Goal: Task Accomplishment & Management: Complete application form

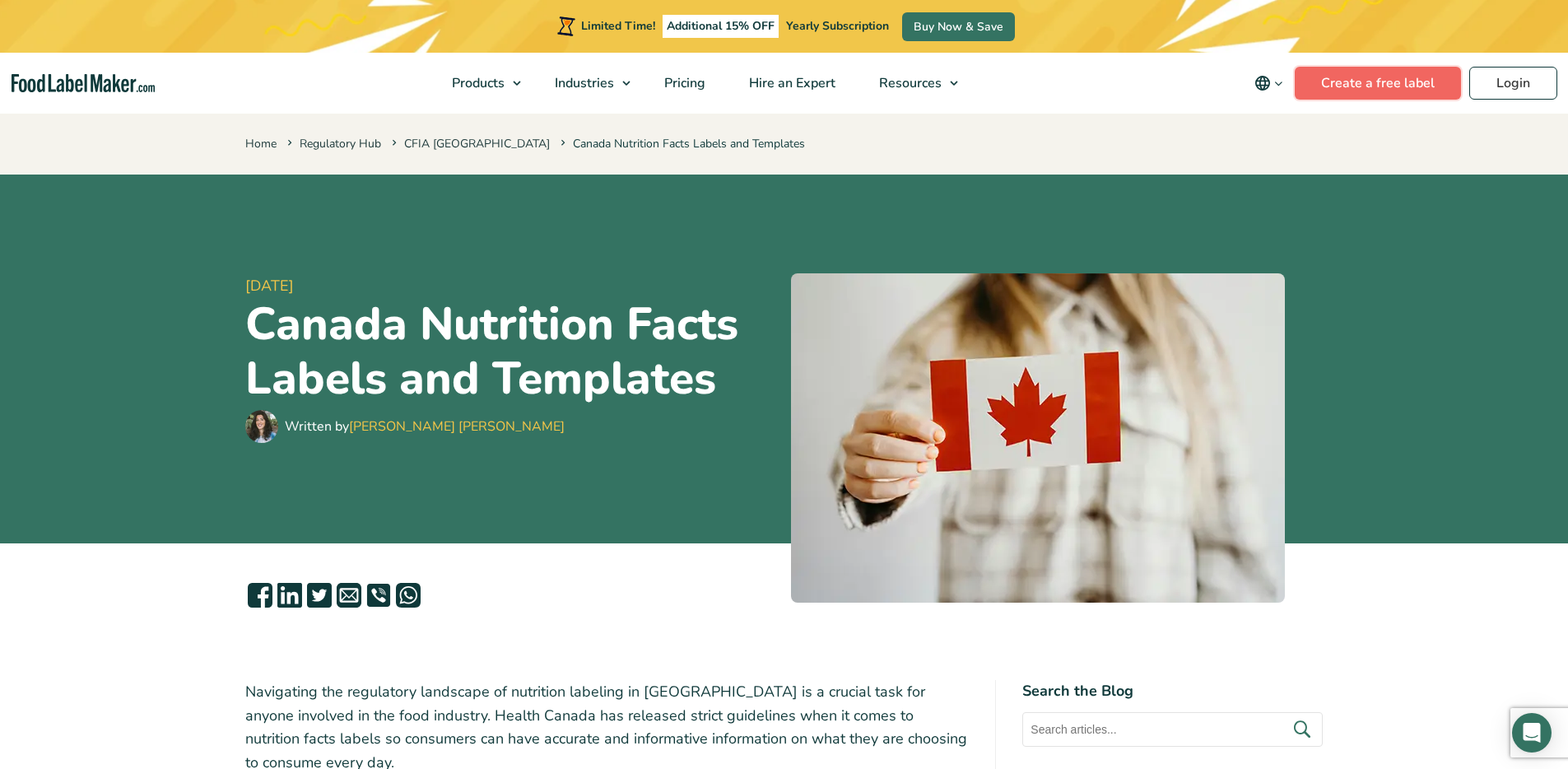
click at [1345, 86] on link "Create a free label" at bounding box center [1377, 82] width 166 height 33
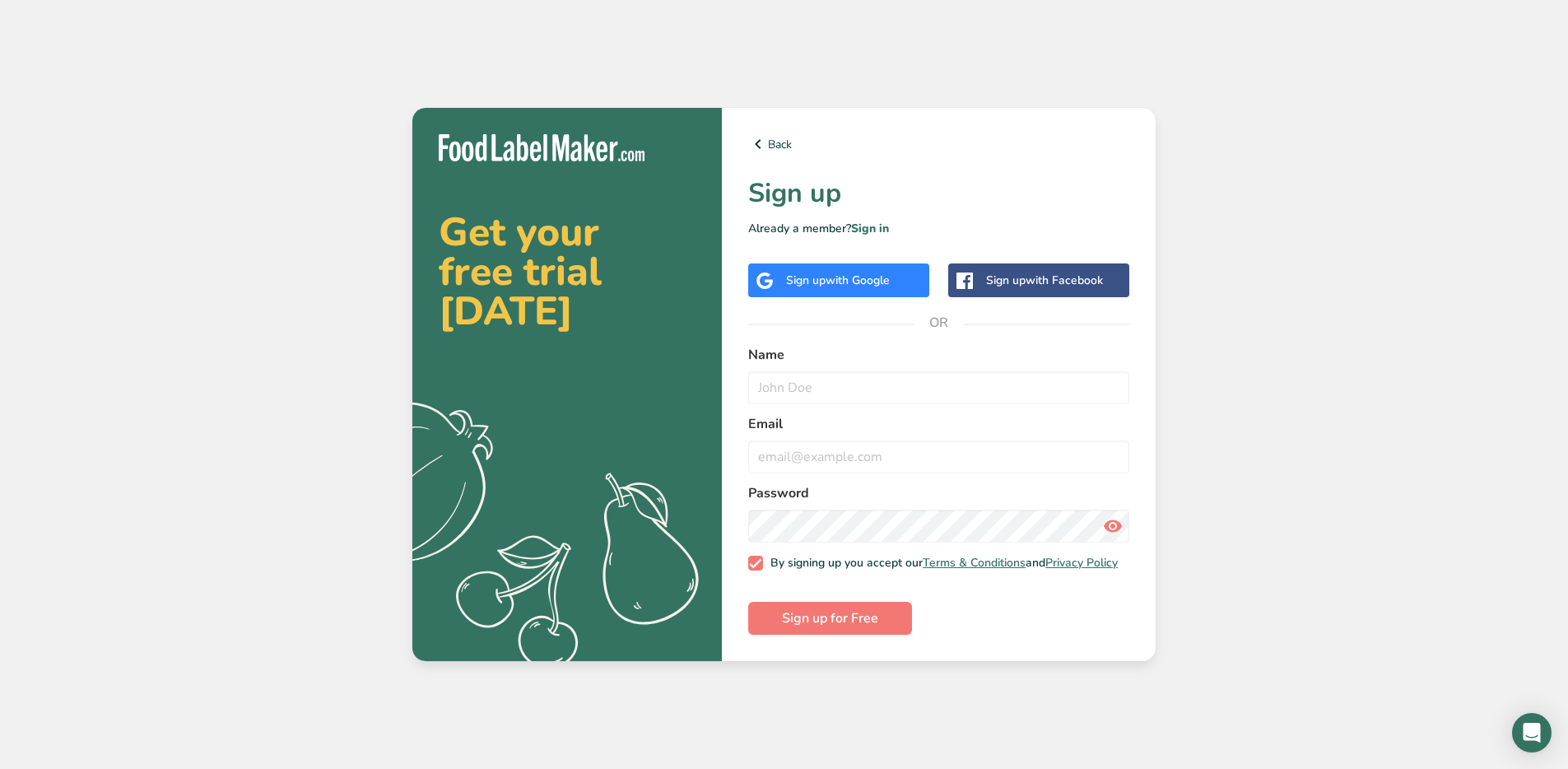
click at [838, 280] on span "with Google" at bounding box center [858, 280] width 64 height 16
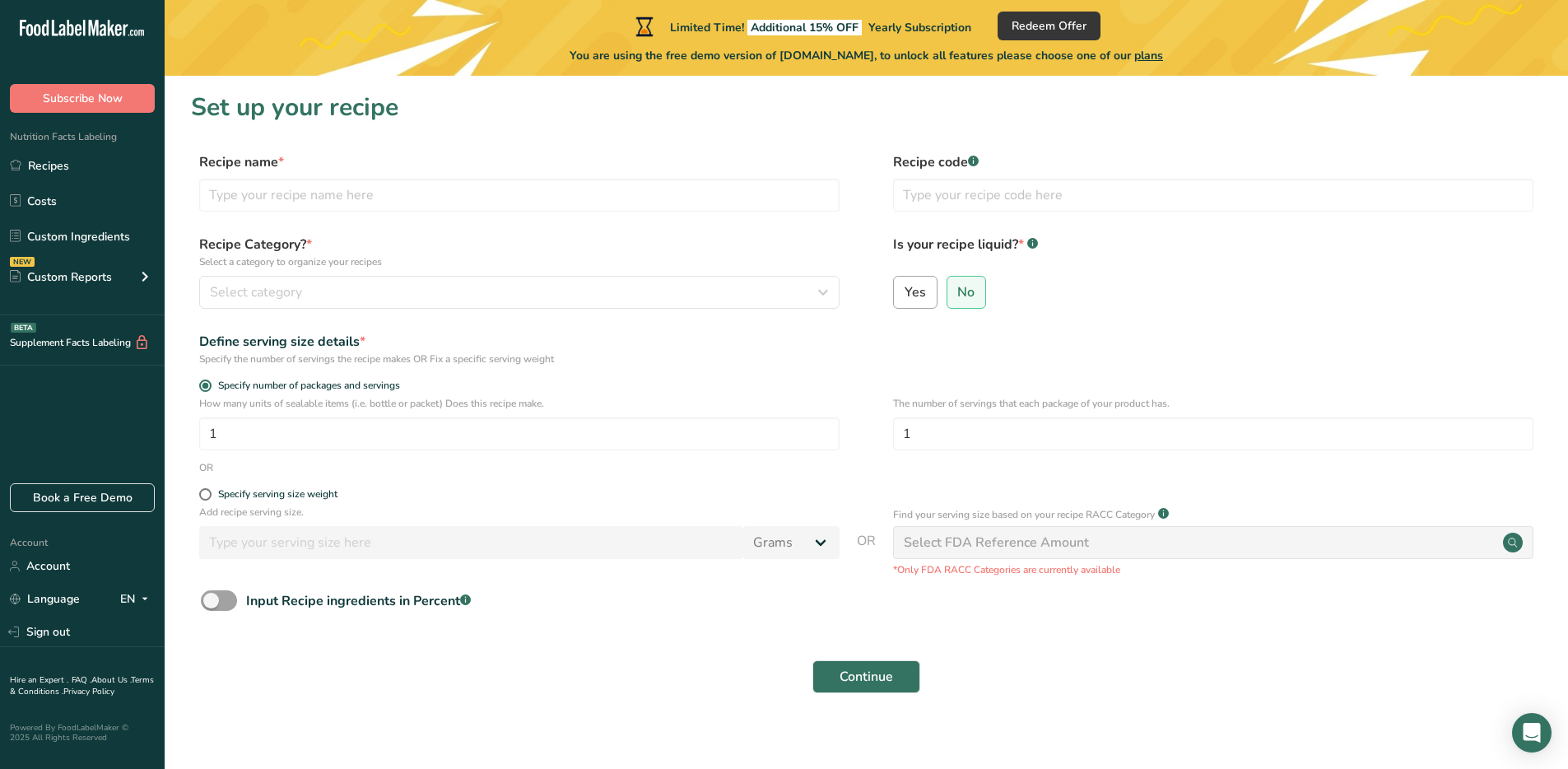
click at [933, 298] on label "Yes" at bounding box center [915, 292] width 44 height 33
click at [905, 297] on input "Yes" at bounding box center [899, 292] width 11 height 11
radio input "true"
radio input "false"
select select "22"
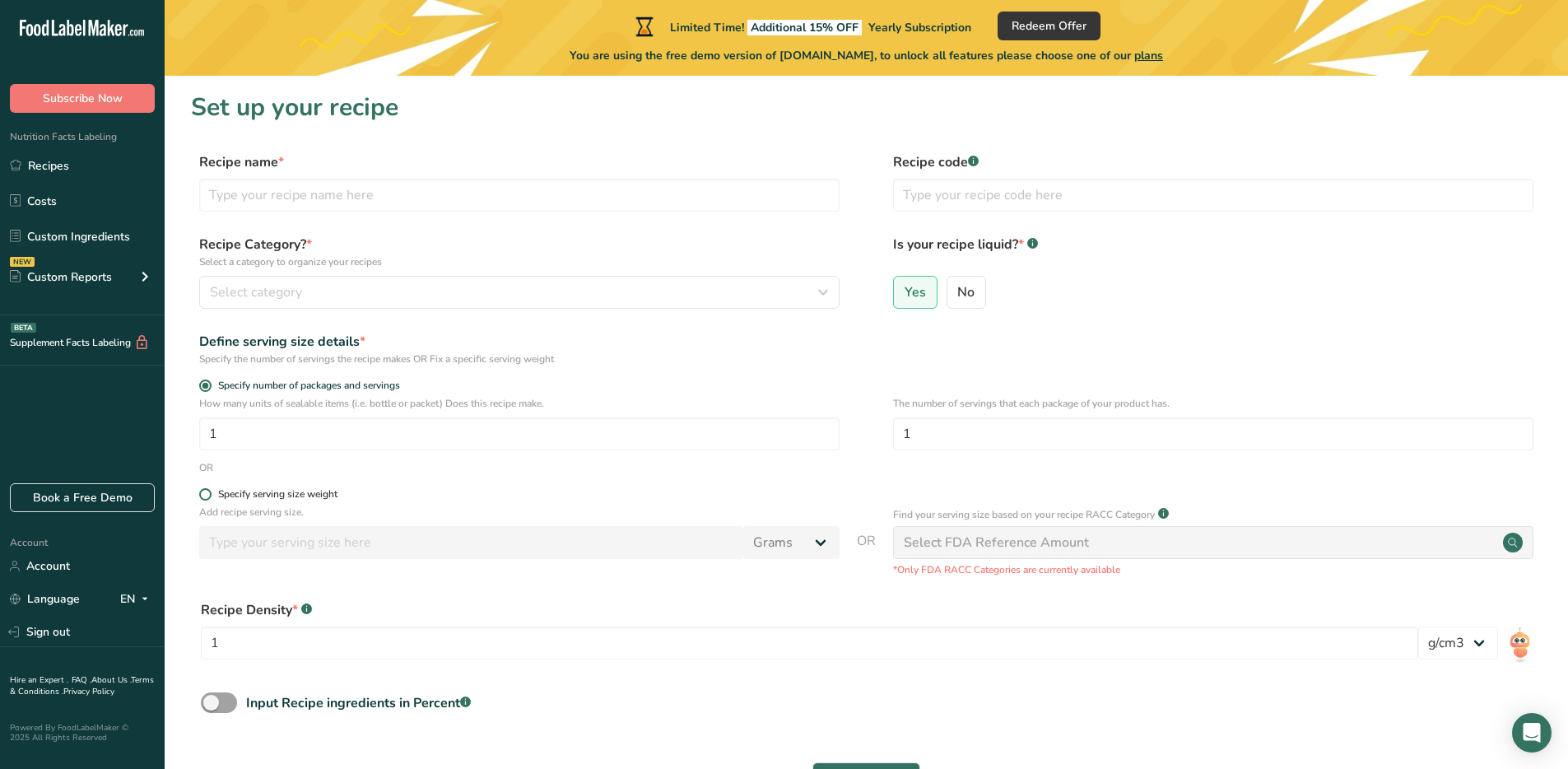
click at [252, 496] on div "Specify serving size weight" at bounding box center [278, 494] width 120 height 12
click at [210, 496] on input "Specify serving size weight" at bounding box center [205, 494] width 11 height 11
radio input "true"
radio input "false"
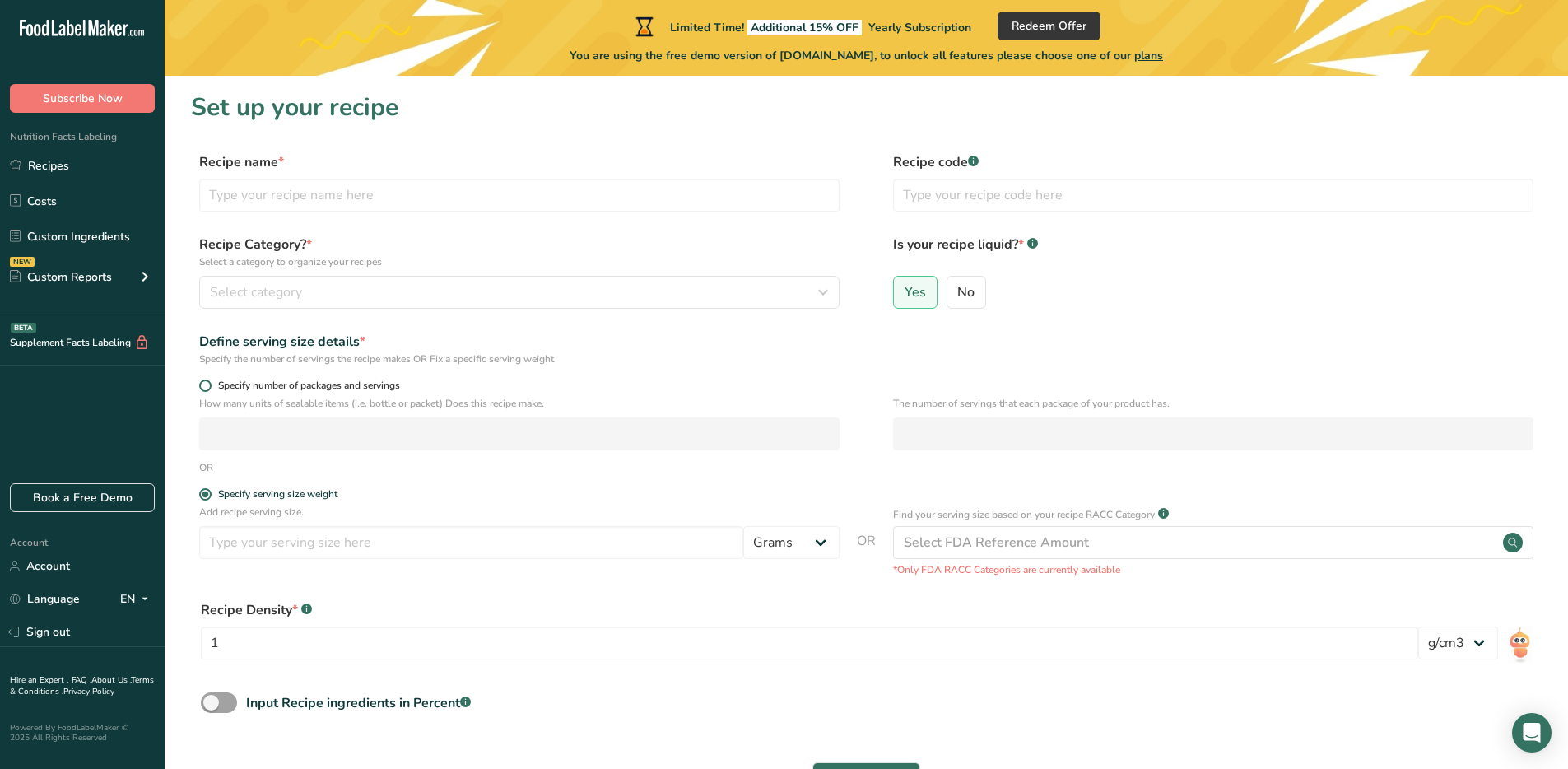
click at [294, 387] on span "Specify number of packages and servings" at bounding box center [306, 386] width 189 height 12
click at [210, 387] on input "Specify number of packages and servings" at bounding box center [205, 386] width 11 height 11
radio input "true"
radio input "false"
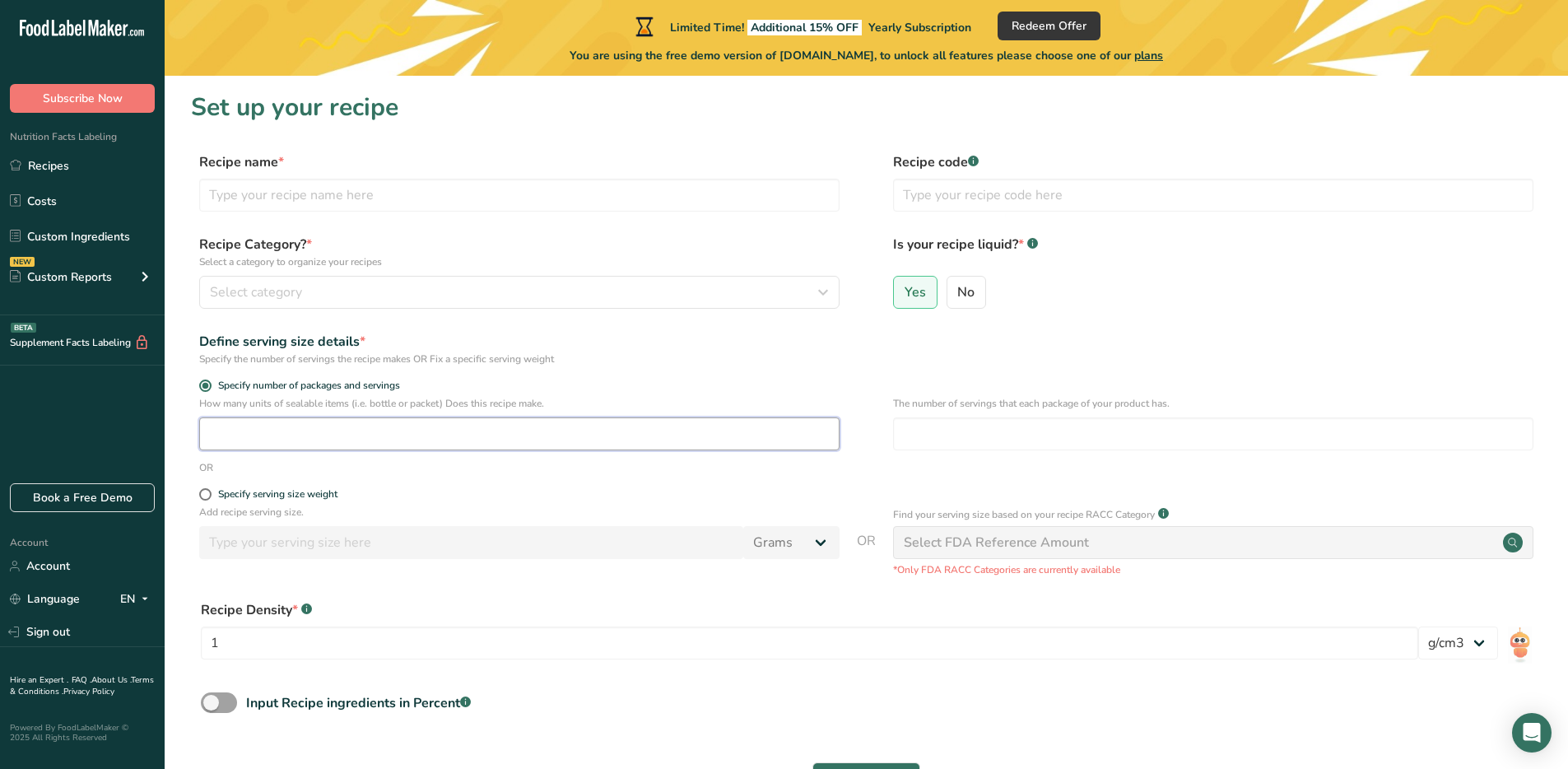
click at [315, 441] on input "number" at bounding box center [520, 434] width 640 height 33
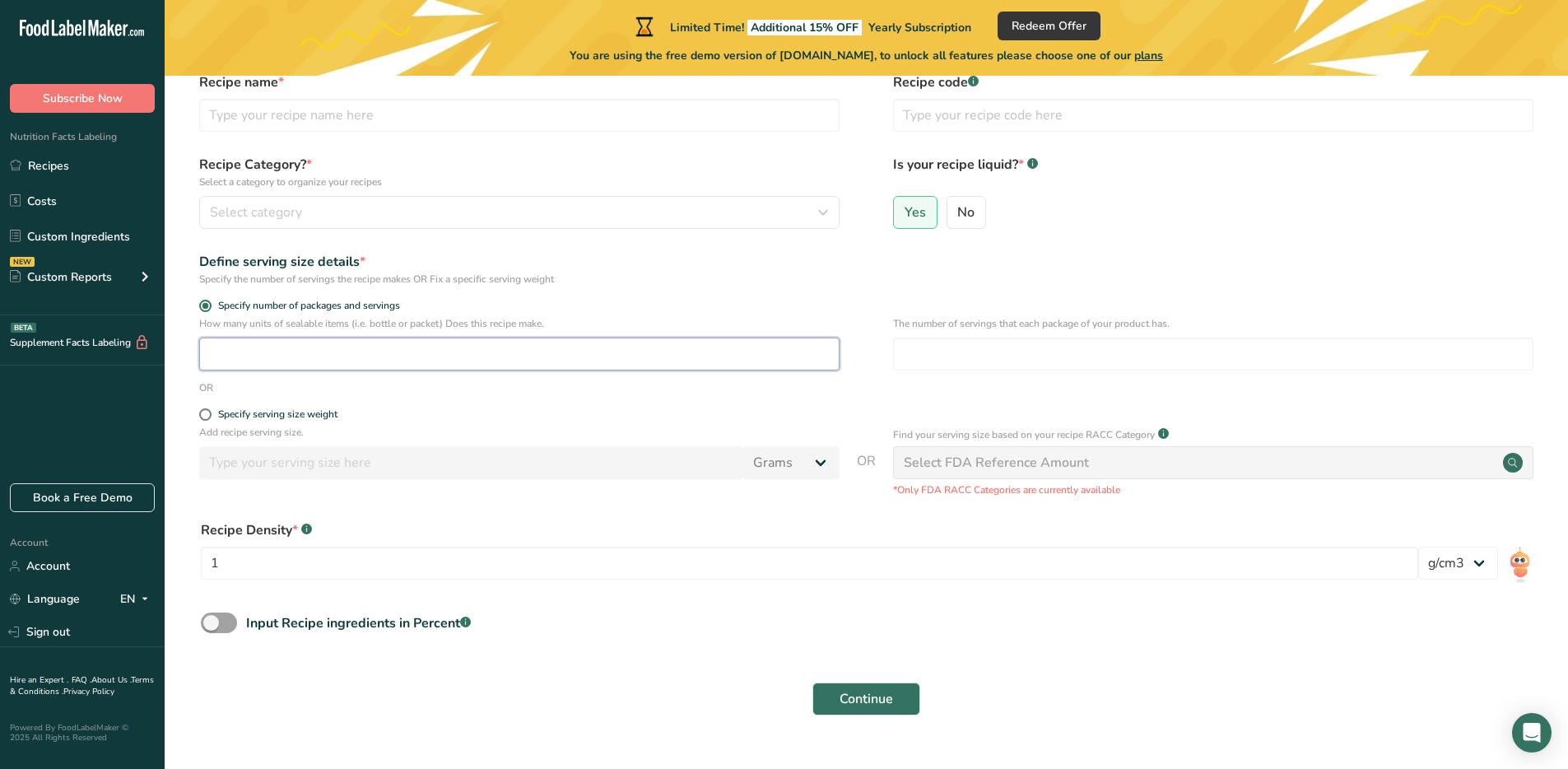
scroll to position [115, 0]
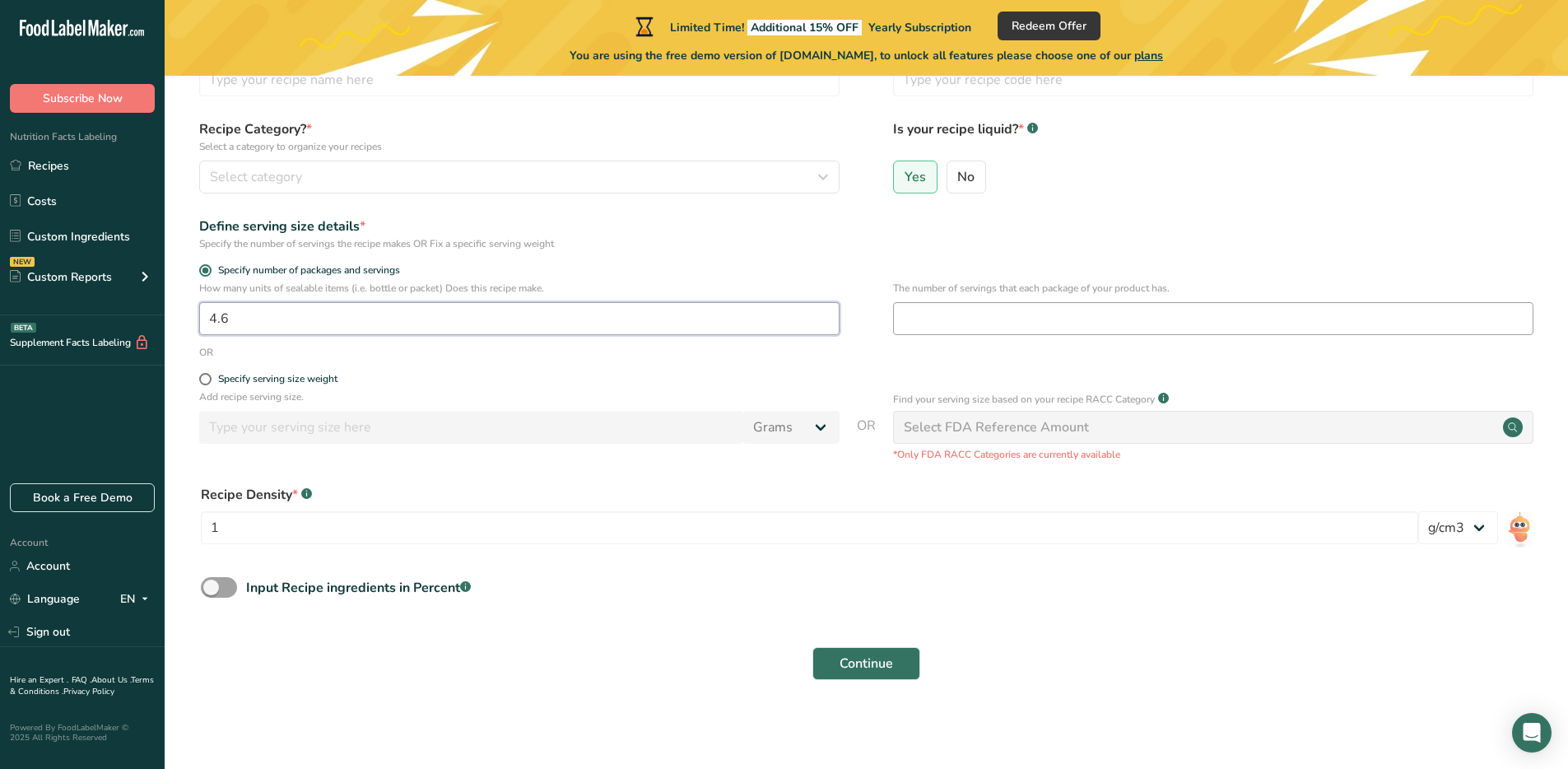
type input "4.6"
click at [967, 321] on input "number" at bounding box center [1213, 318] width 640 height 33
type input "30"
click at [789, 343] on div "How many units of sealable items (i.e. bottle or packet) Does this recipe make.…" at bounding box center [866, 312] width 1351 height 64
click at [644, 184] on div "Select category" at bounding box center [514, 177] width 609 height 20
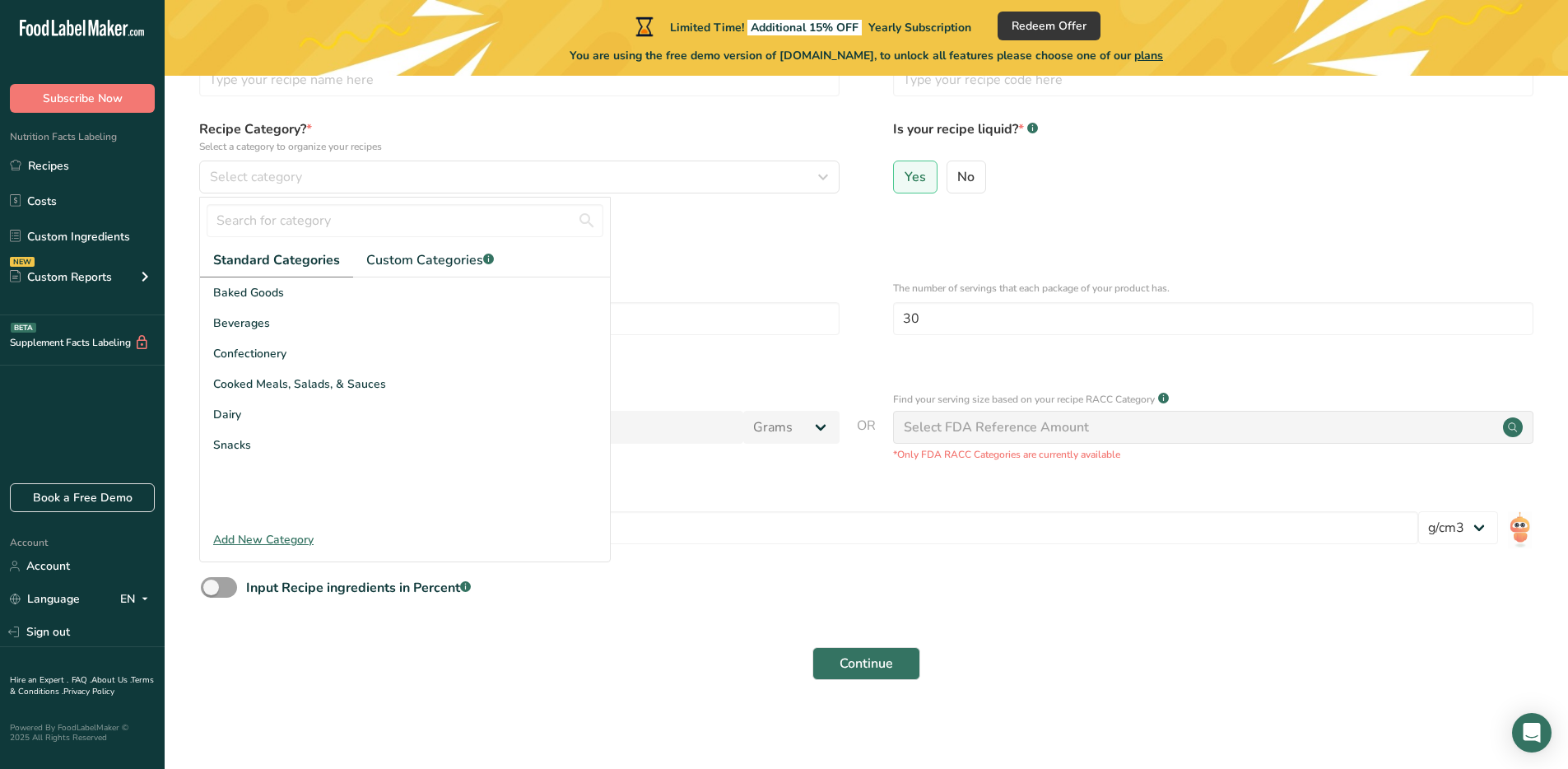
click at [711, 246] on div "Specify the number of servings the recipe makes OR Fix a specific serving weight" at bounding box center [520, 243] width 640 height 15
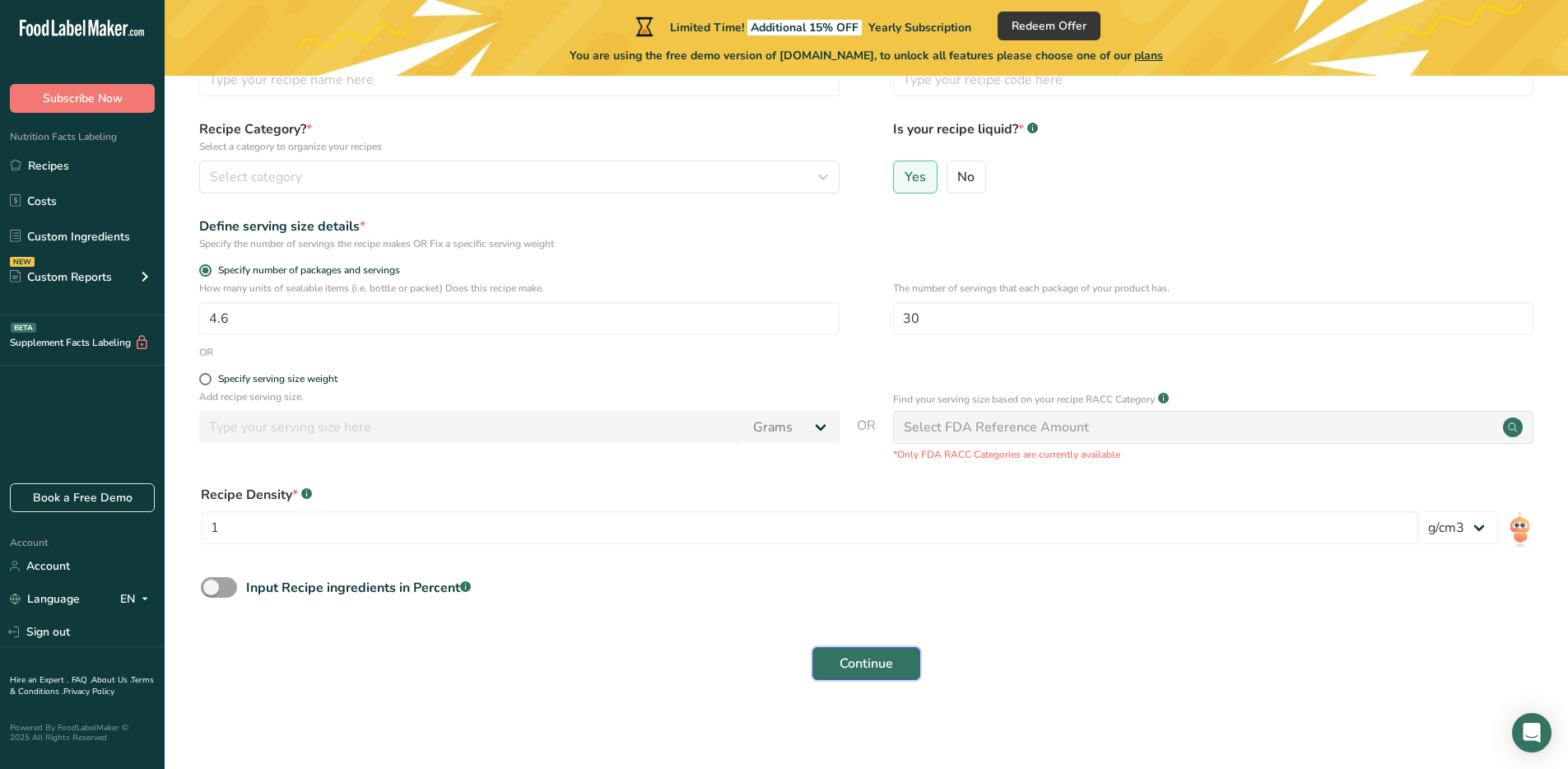
click at [875, 670] on span "Continue" at bounding box center [866, 663] width 53 height 20
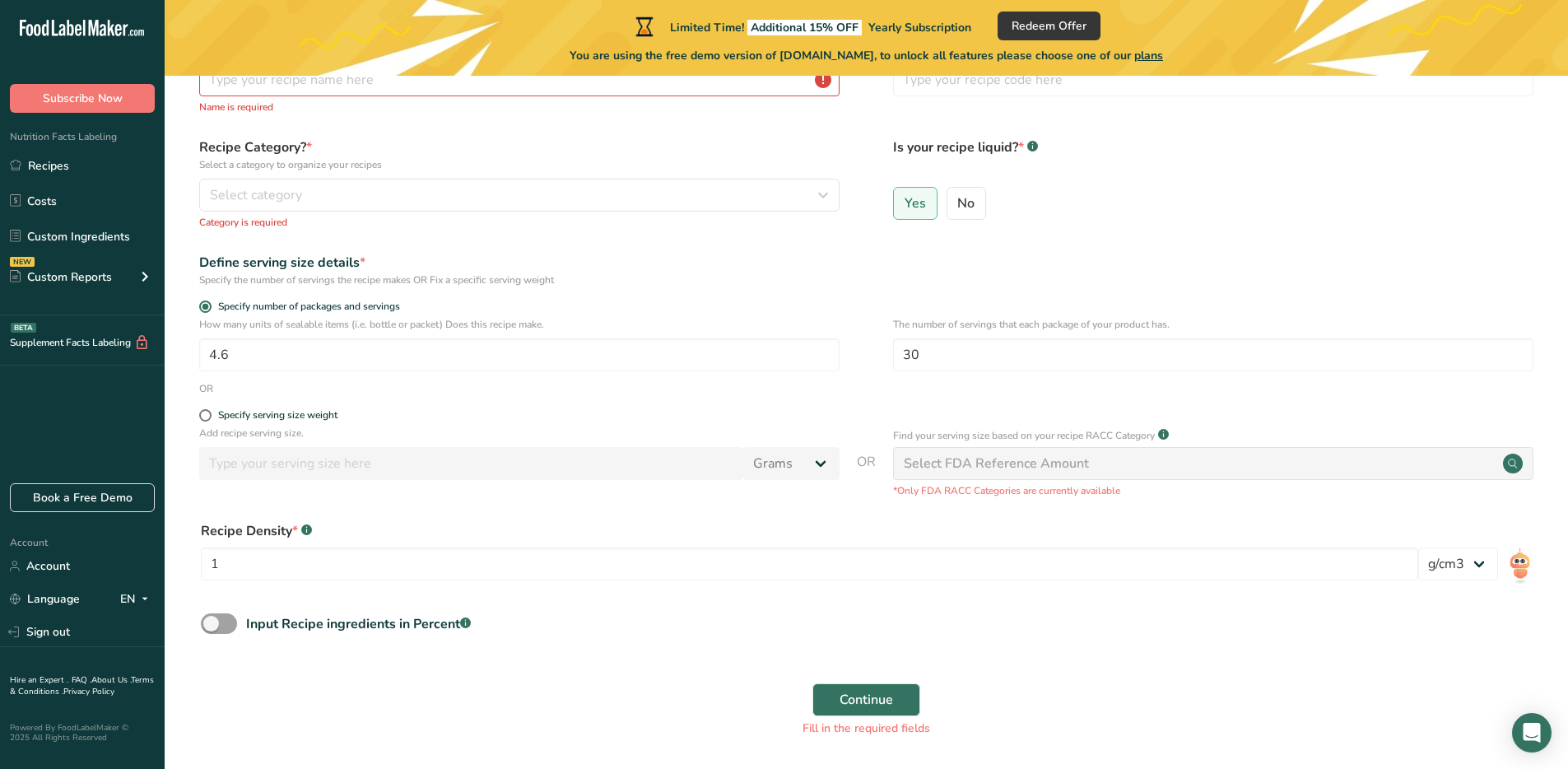
click at [968, 459] on div "Select FDA Reference Amount" at bounding box center [996, 463] width 185 height 20
click at [859, 715] on button "Continue" at bounding box center [866, 699] width 108 height 33
